Goal: Transaction & Acquisition: Purchase product/service

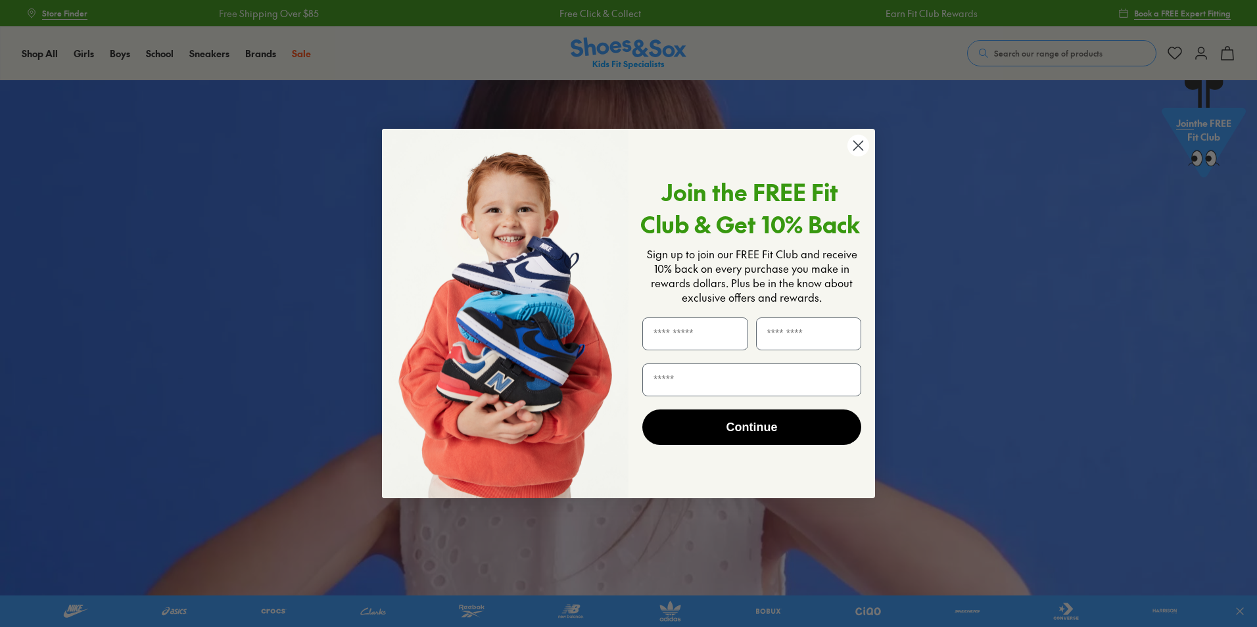
click at [124, 51] on div "Close dialog Join the FREE Fit Club & Get 10% Back Sign up to join our FREE Fit…" at bounding box center [628, 313] width 1257 height 627
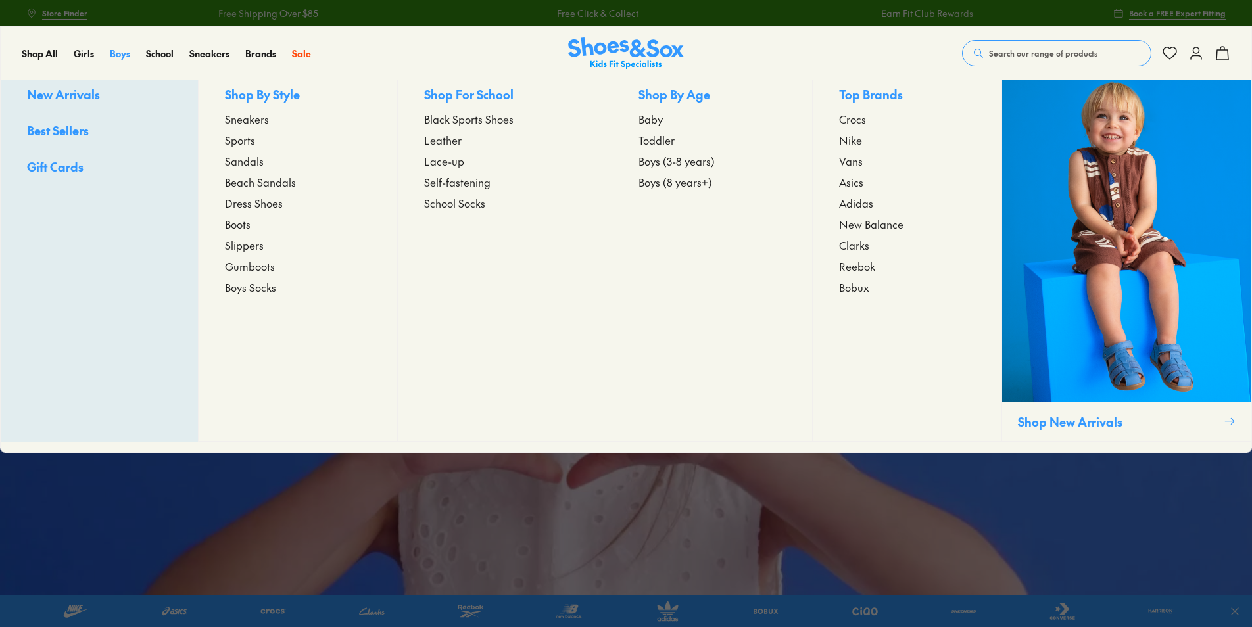
click at [120, 58] on span "Boys" at bounding box center [120, 53] width 20 height 13
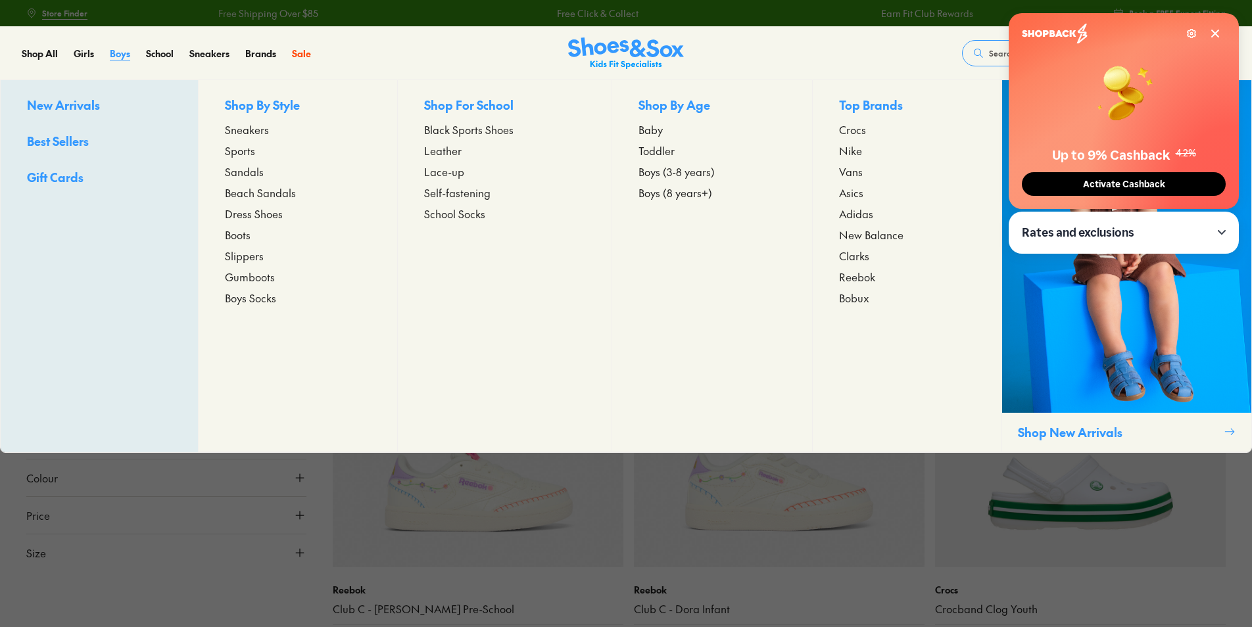
click at [127, 57] on span "Boys" at bounding box center [120, 53] width 20 height 13
click at [850, 155] on span "Nike" at bounding box center [850, 151] width 23 height 16
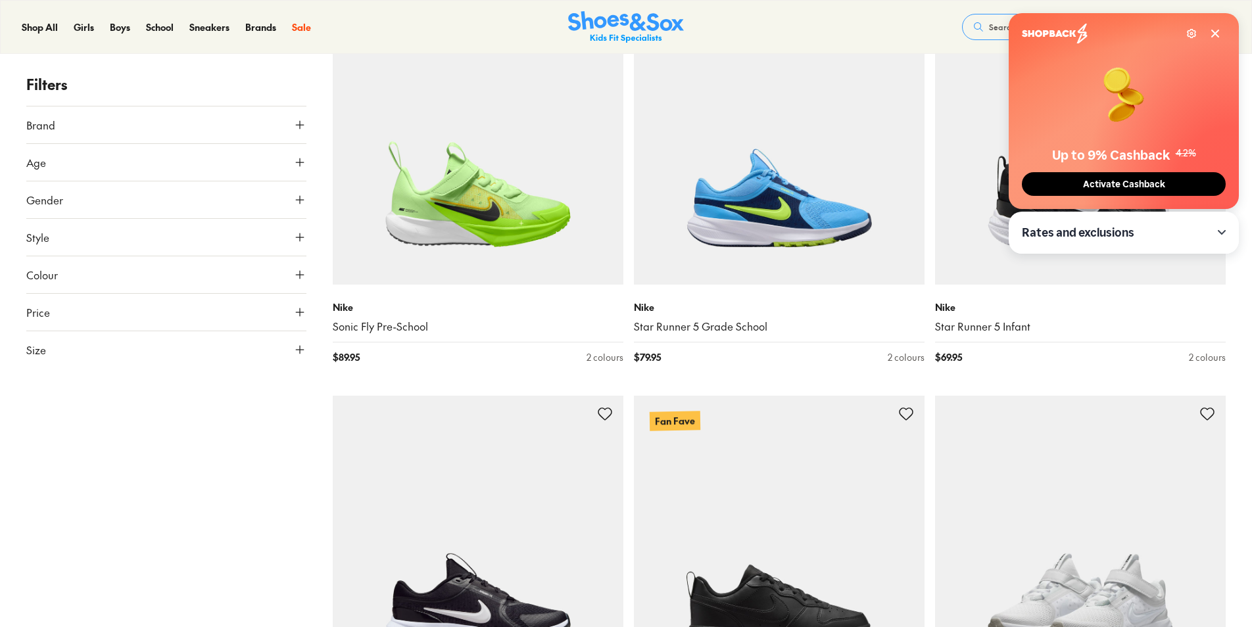
scroll to position [2433, 0]
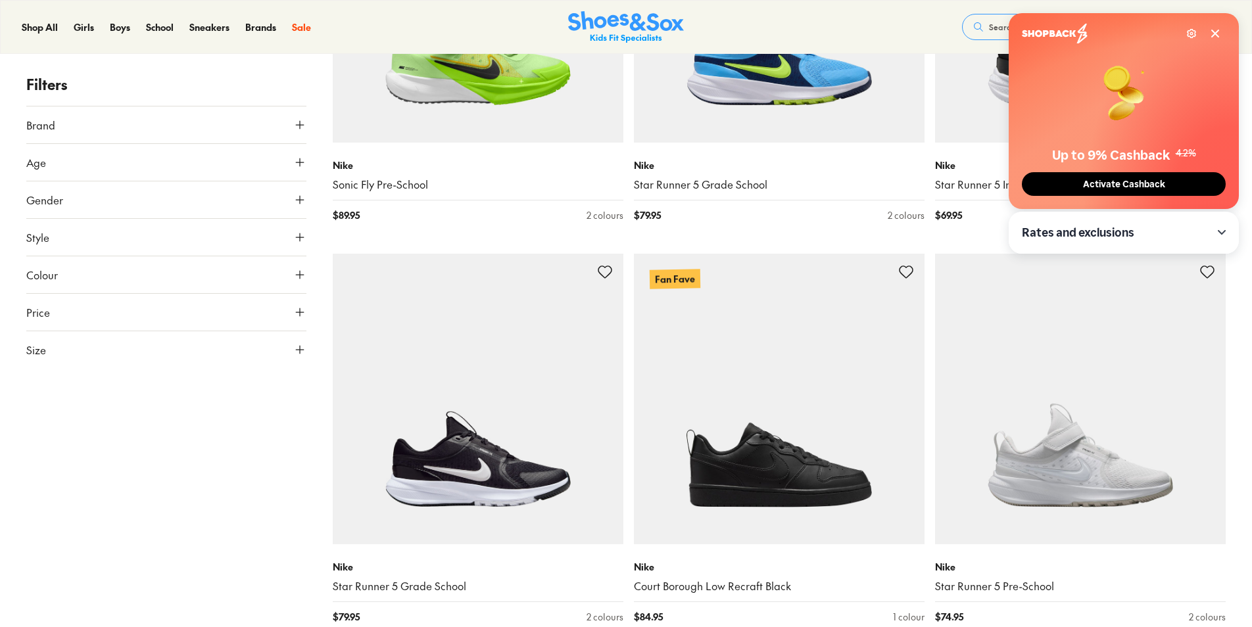
click at [1103, 187] on span "Activate Cashback" at bounding box center [1124, 184] width 90 height 11
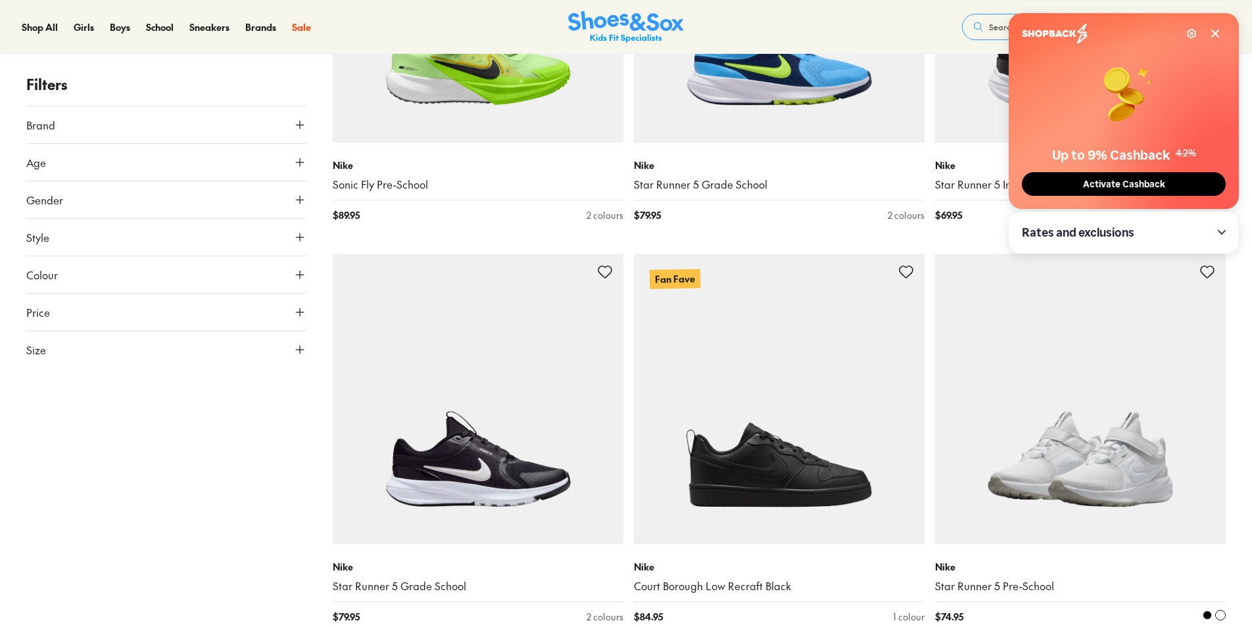
scroll to position [2623, 0]
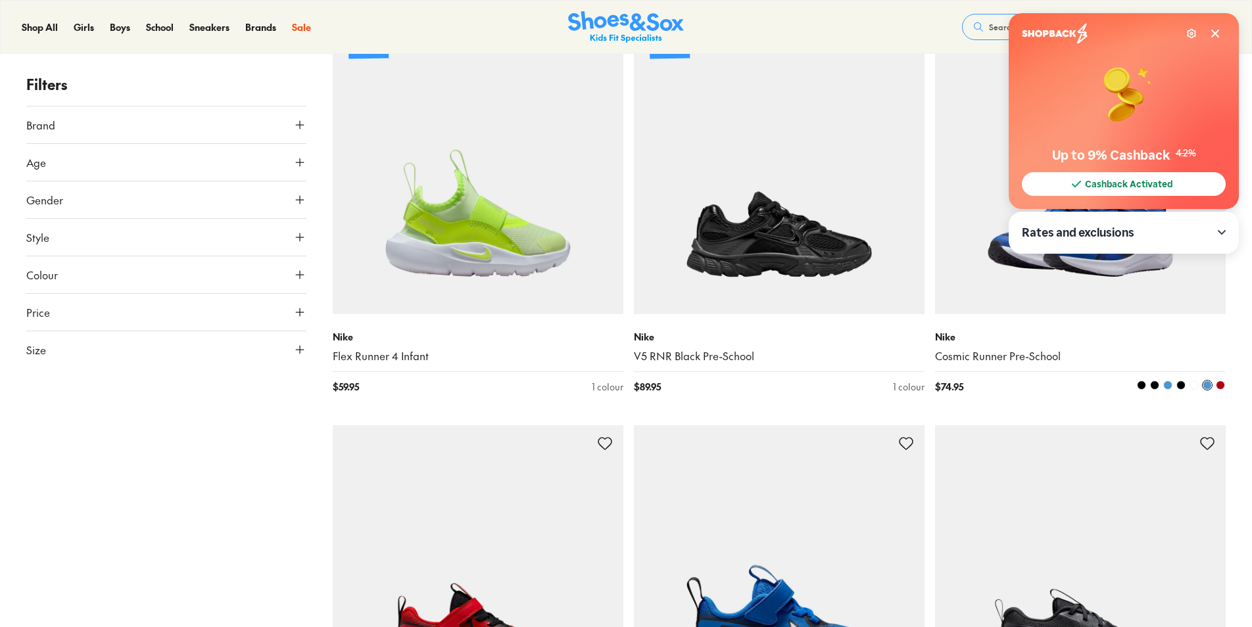
scroll to position [460, 0]
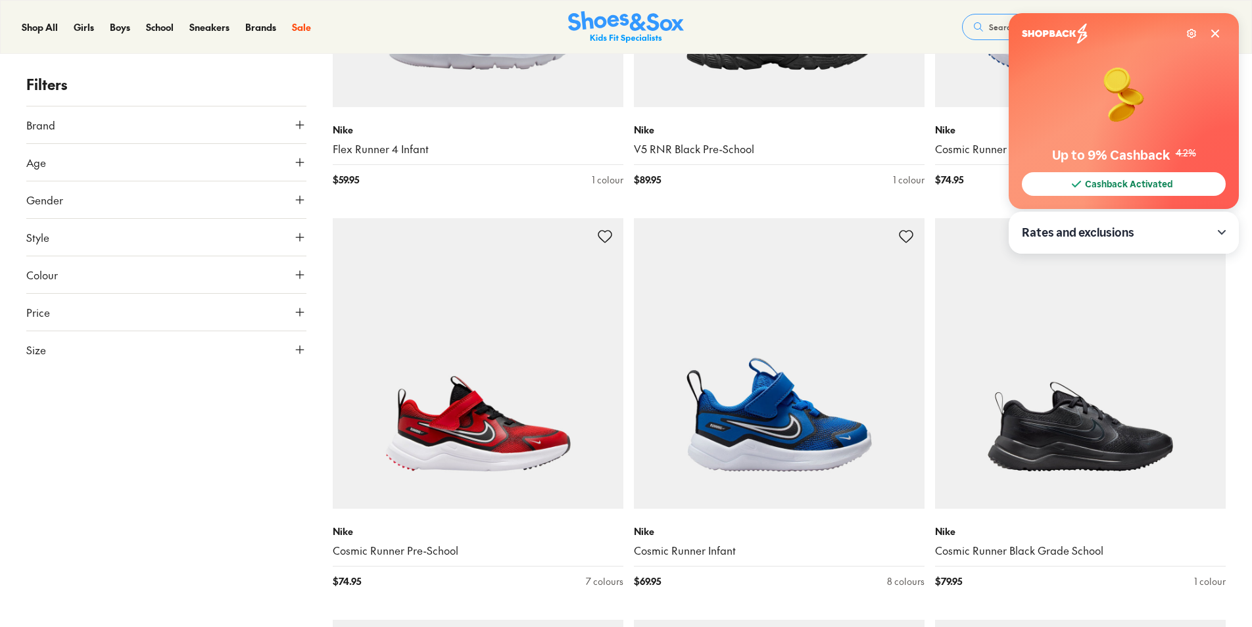
click at [1218, 32] on icon at bounding box center [1215, 33] width 11 height 11
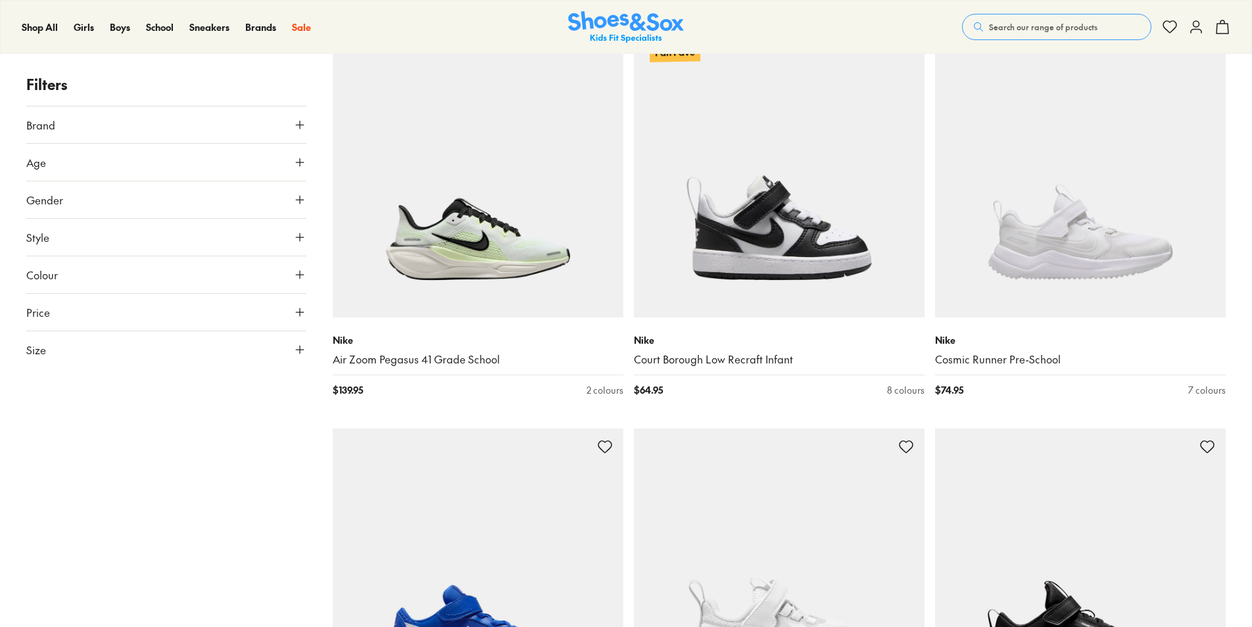
scroll to position [3485, 0]
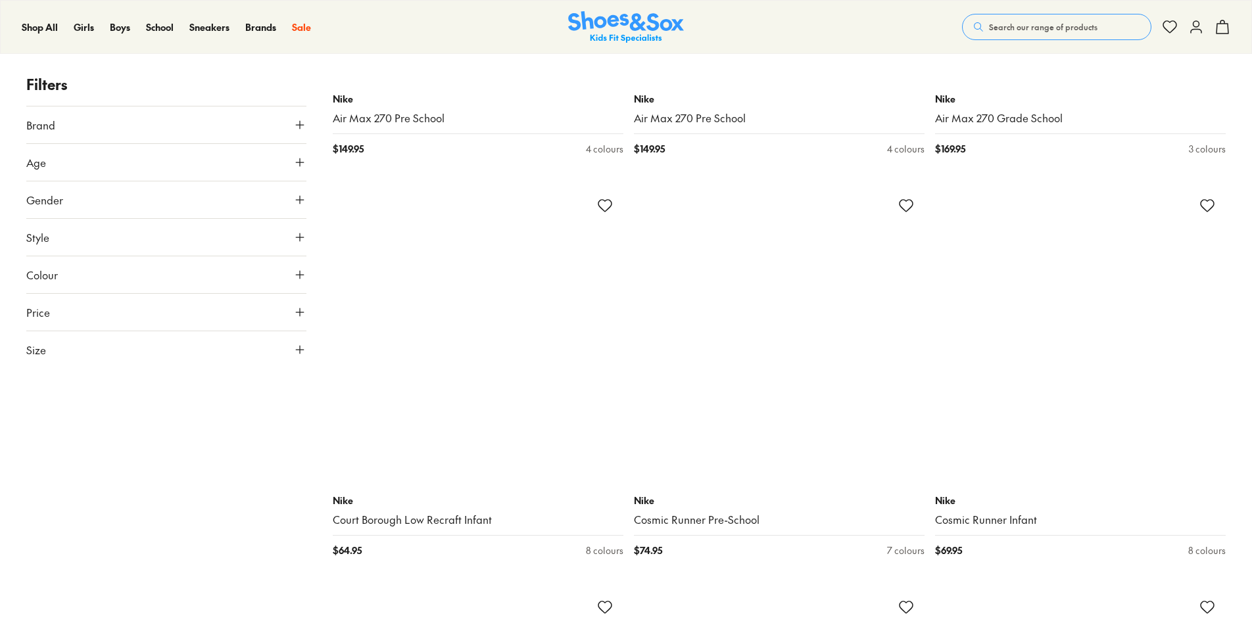
scroll to position [6510, 0]
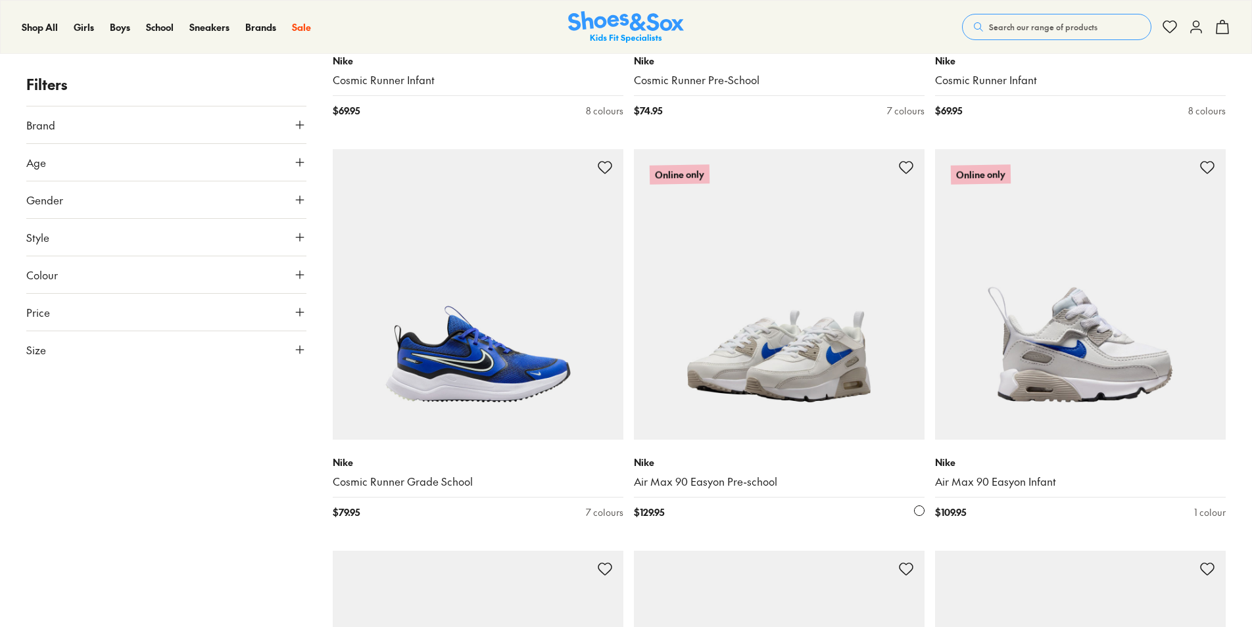
scroll to position [11837, 0]
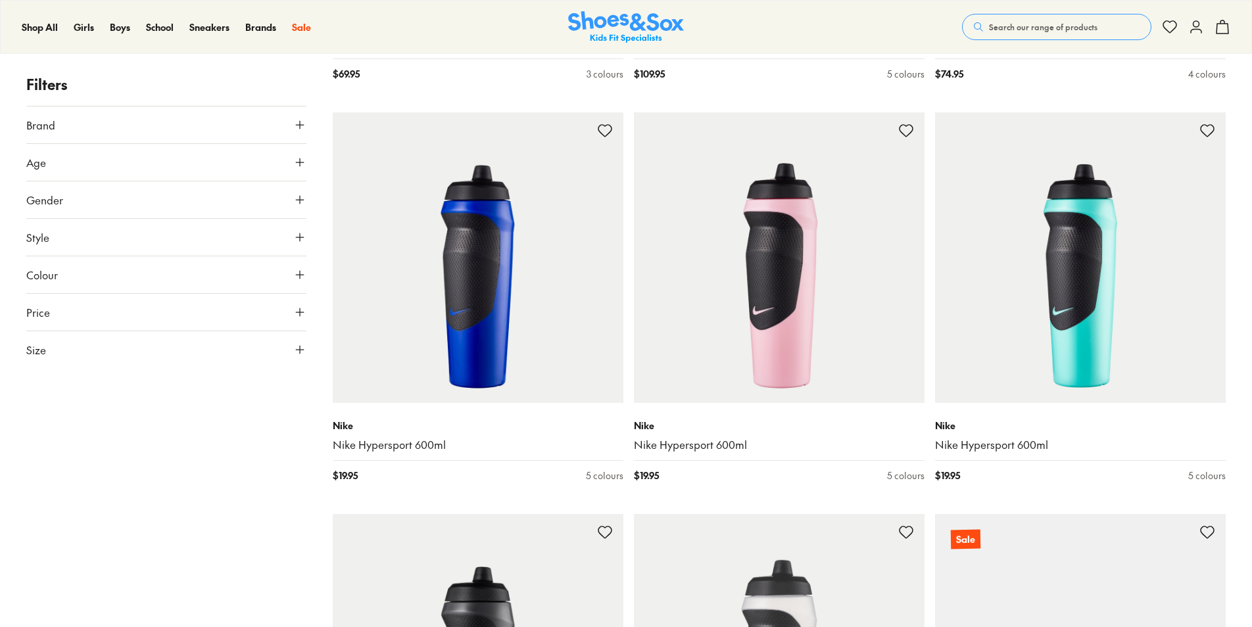
scroll to position [11969, 0]
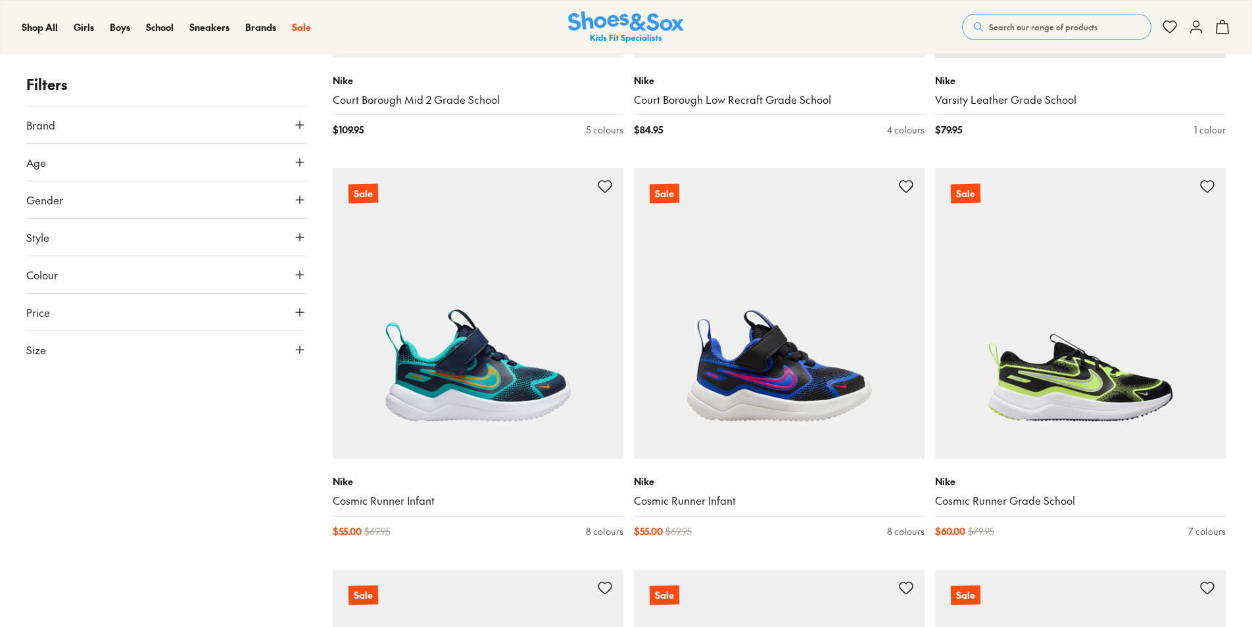
scroll to position [21109, 0]
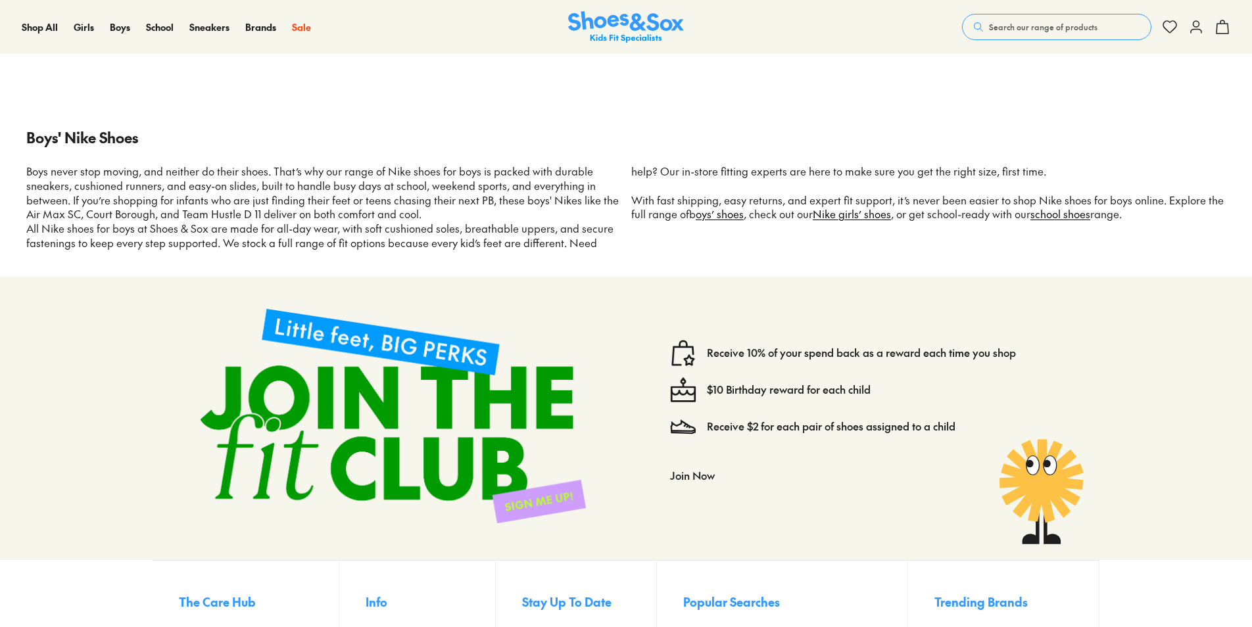
click at [998, 29] on span "Search our range of products" at bounding box center [1043, 27] width 109 height 12
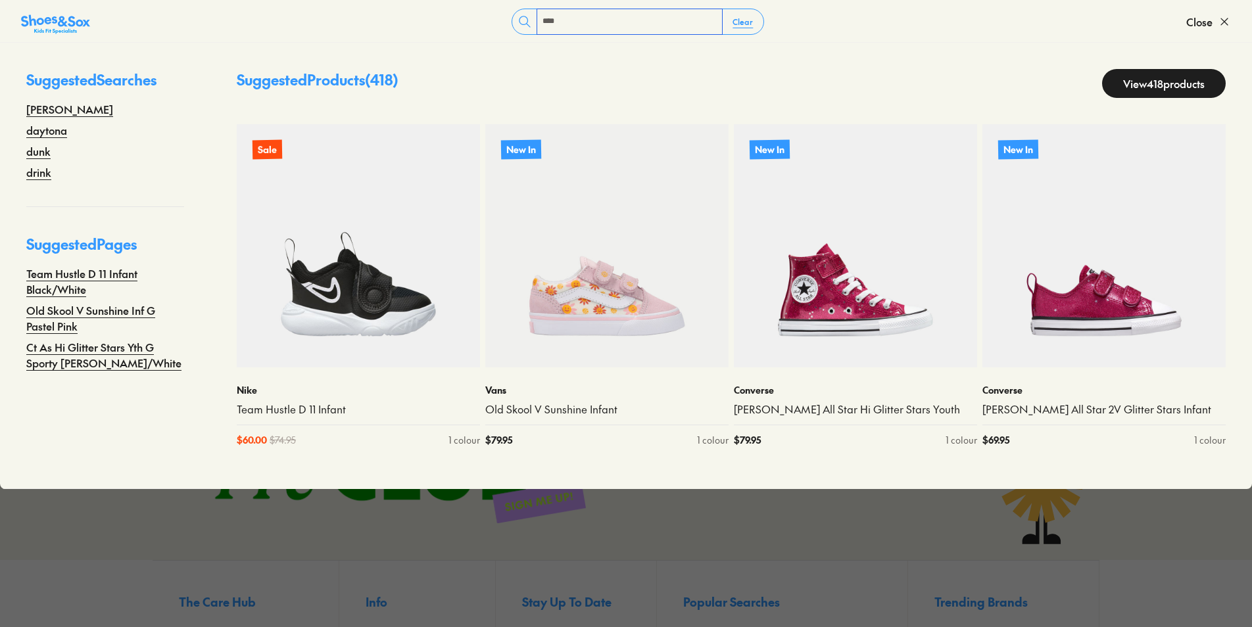
type input "****"
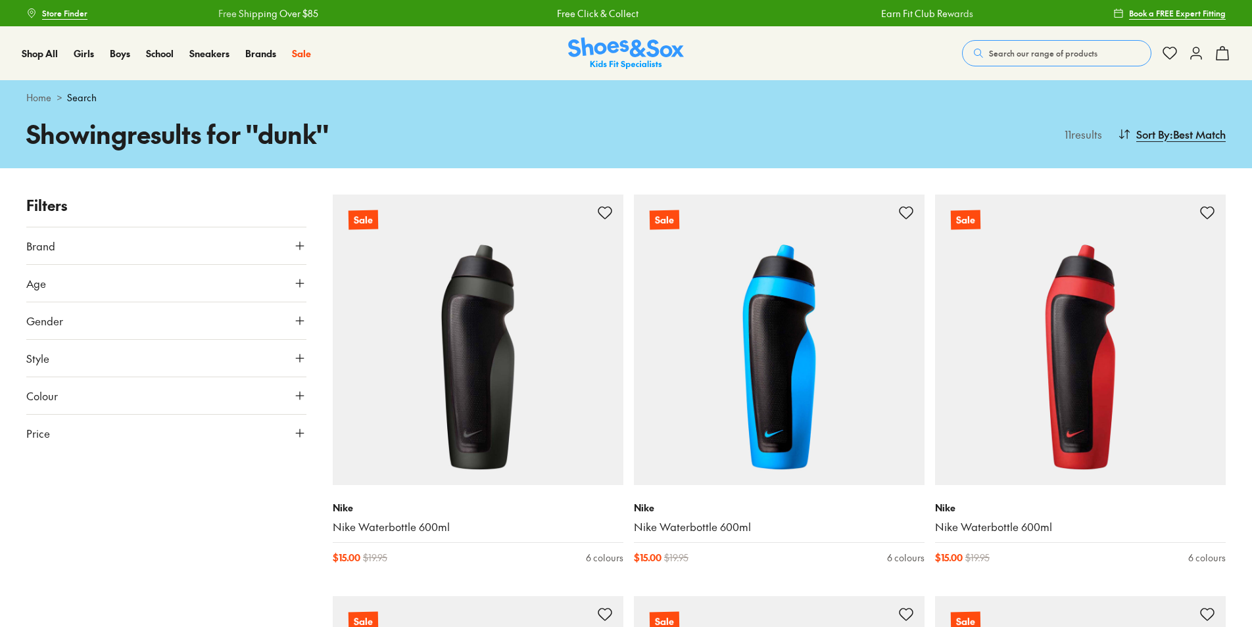
click at [998, 53] on span "Search our range of products" at bounding box center [1043, 53] width 109 height 12
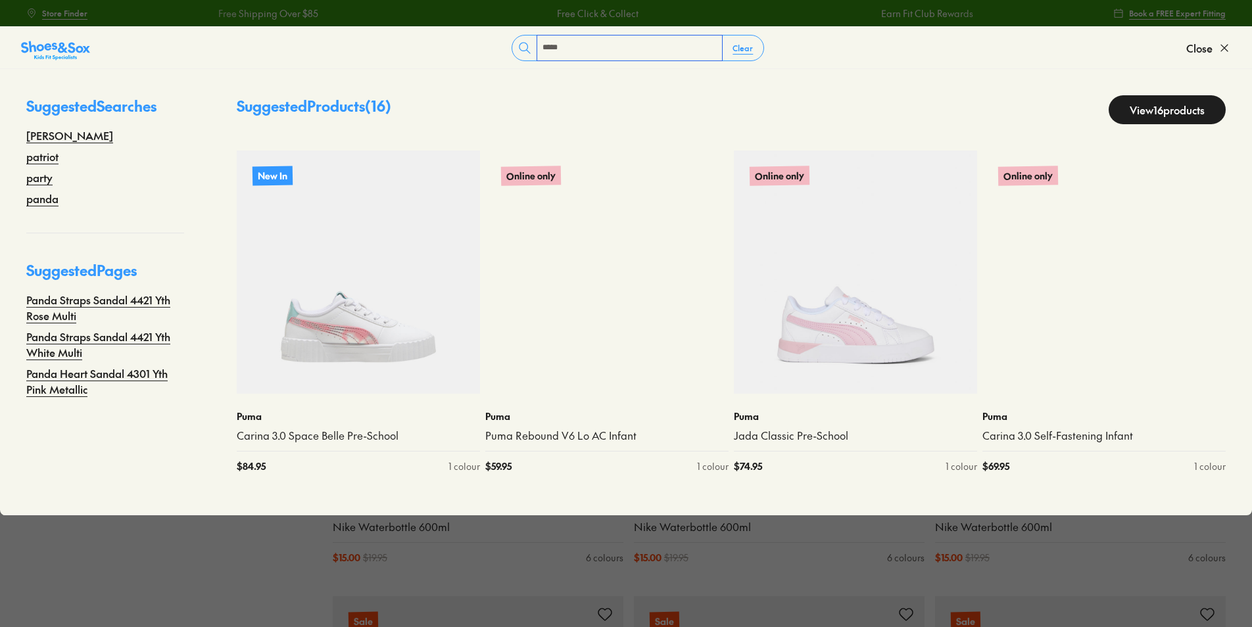
type input "*****"
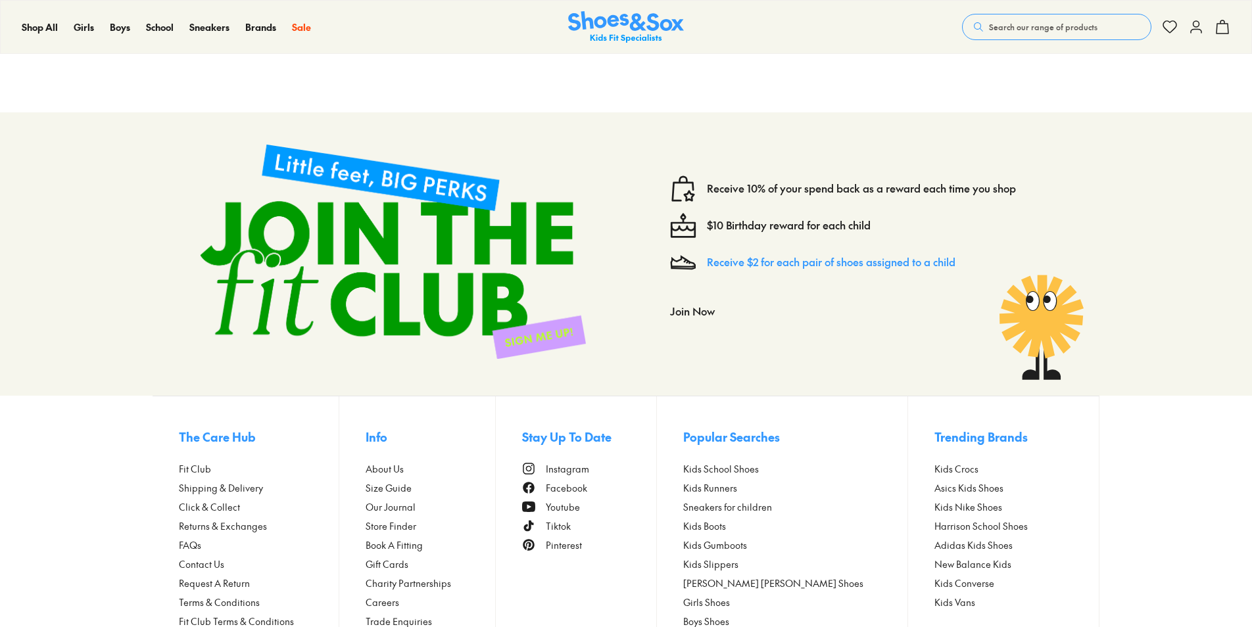
scroll to position [66, 0]
